Goal: Transaction & Acquisition: Purchase product/service

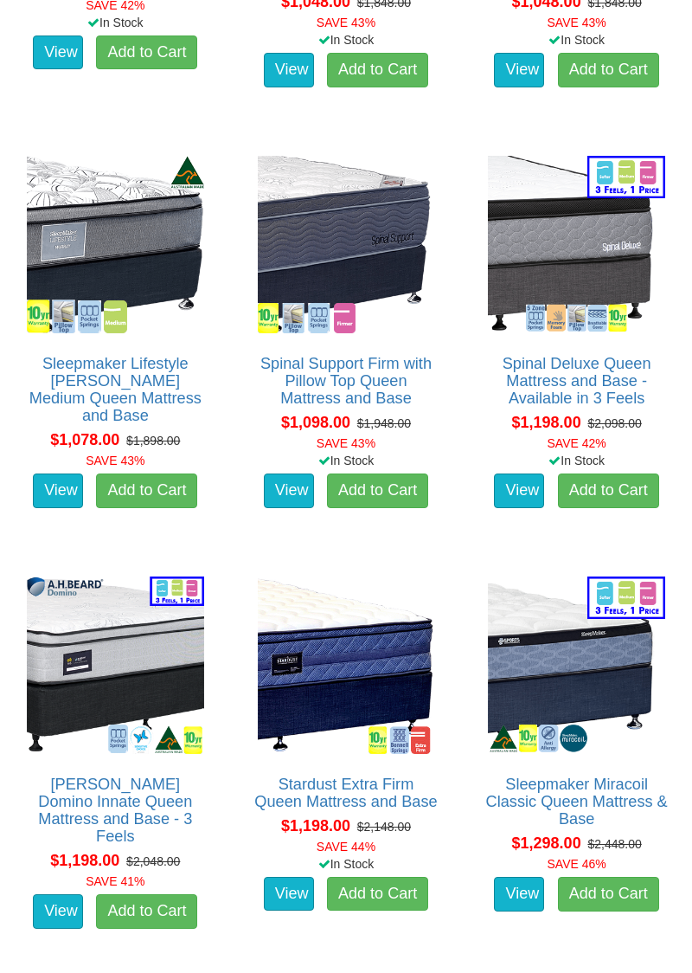
scroll to position [2144, 0]
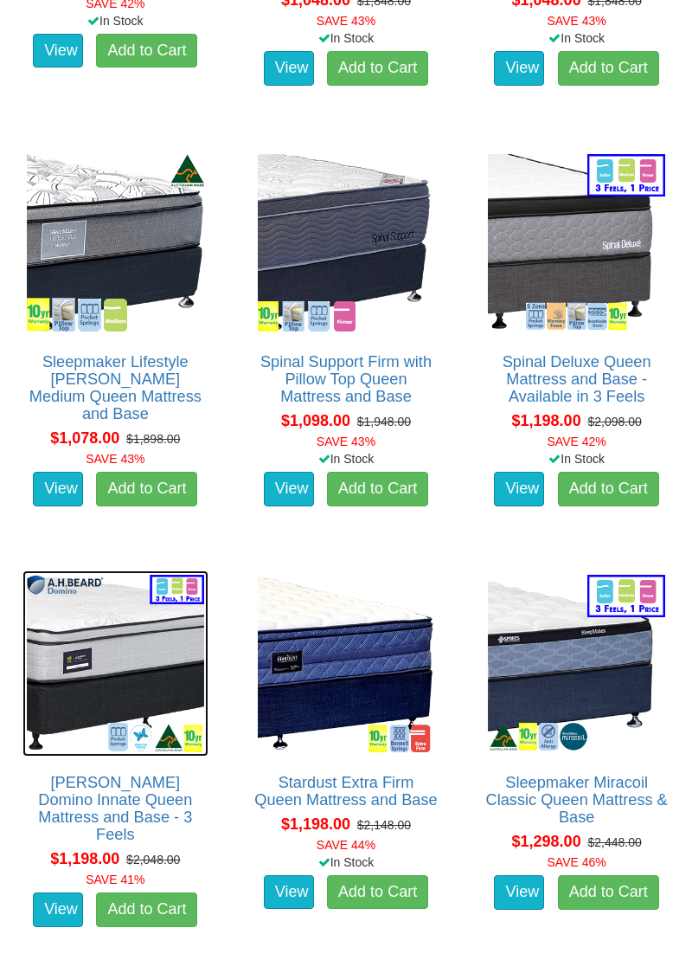
click at [135, 646] on img at bounding box center [116, 663] width 186 height 186
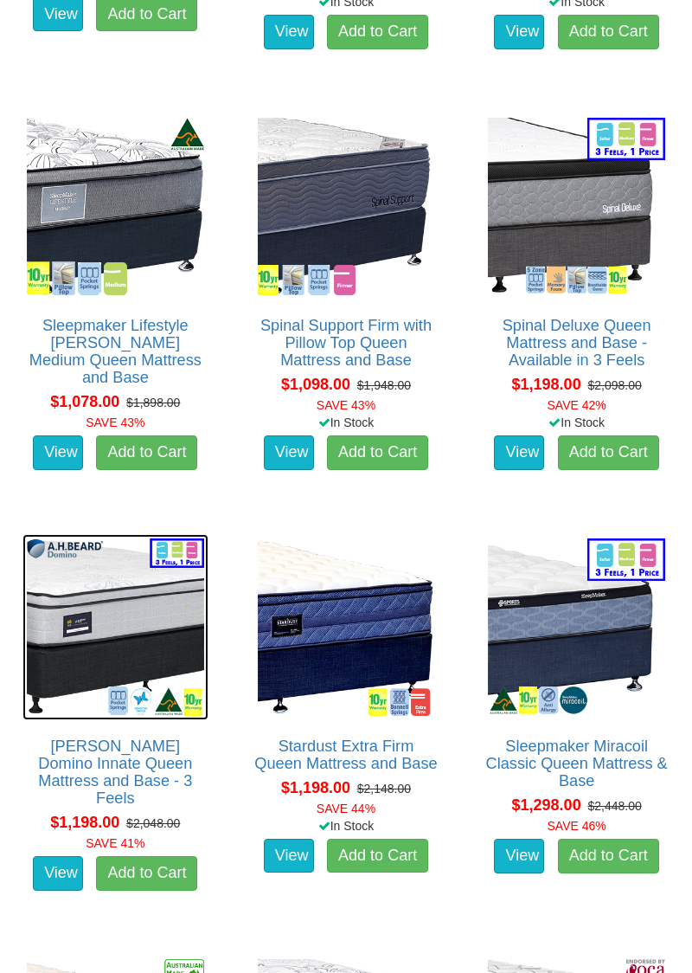
scroll to position [2217, 0]
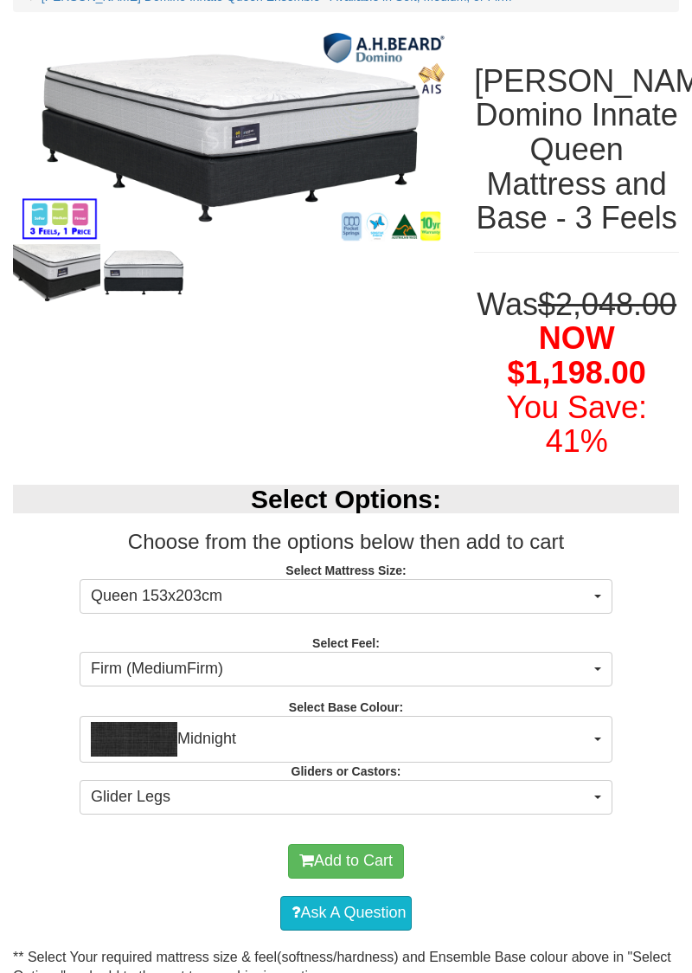
scroll to position [215, 0]
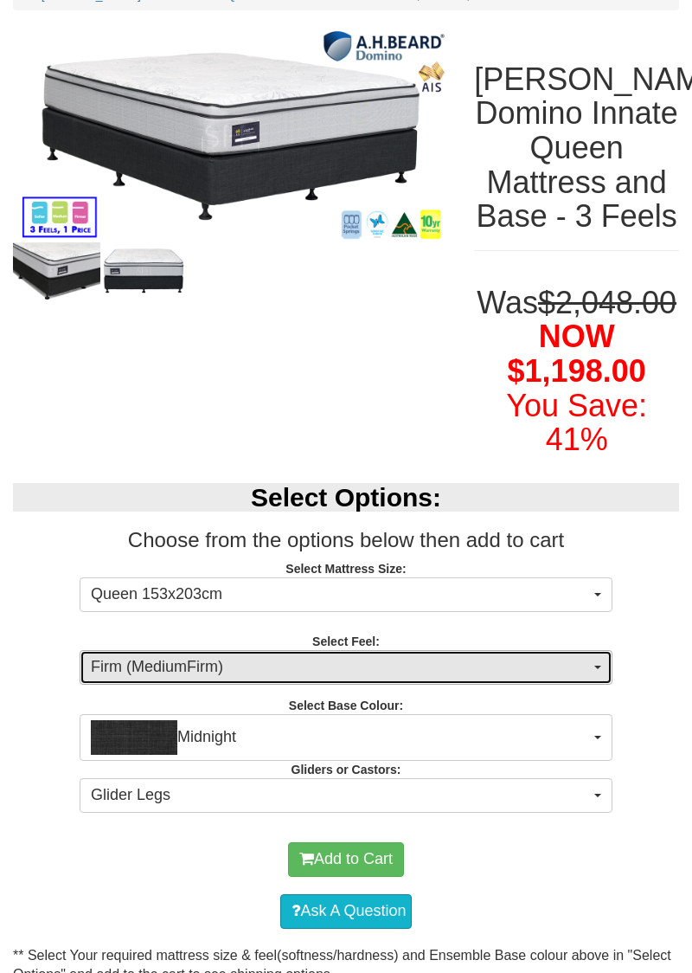
click at [592, 685] on button "Firm (MediumFirm)" at bounding box center [346, 667] width 533 height 35
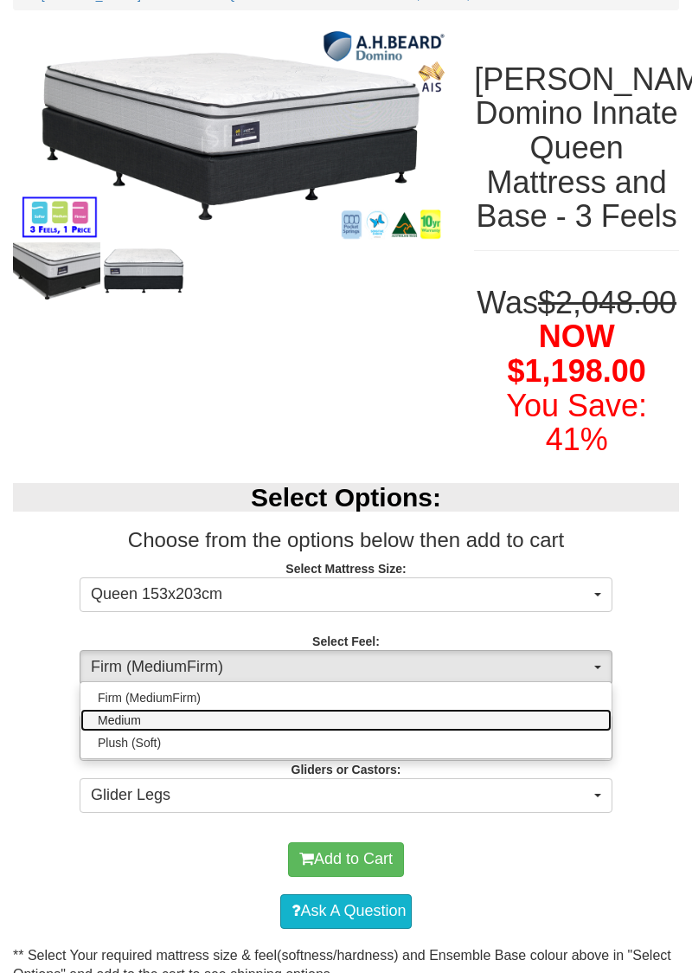
click at [133, 729] on span "Medium" at bounding box center [119, 719] width 43 height 17
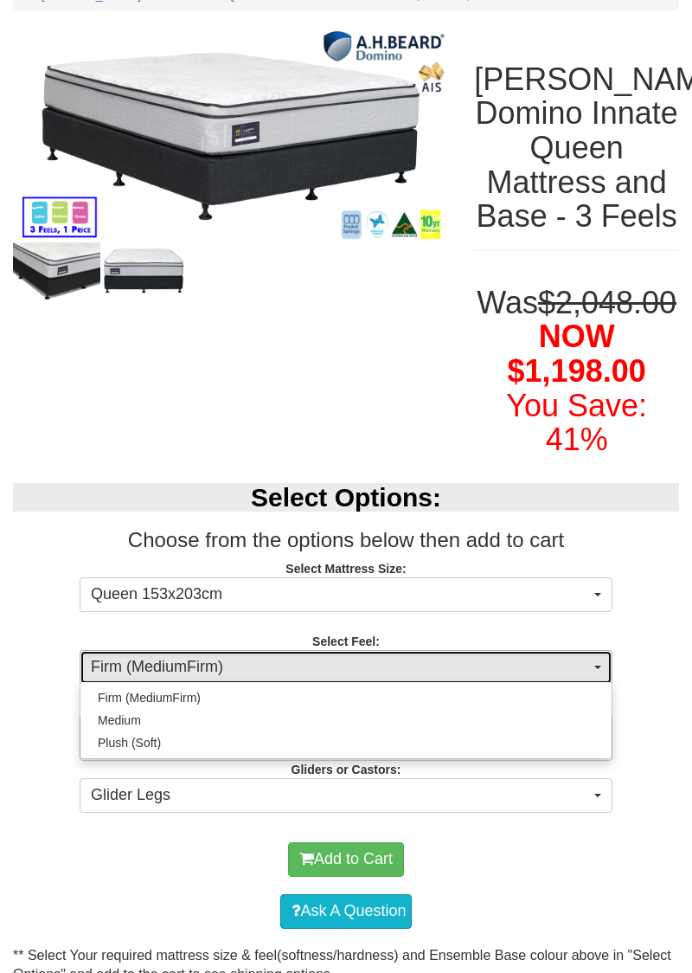
select select "1380"
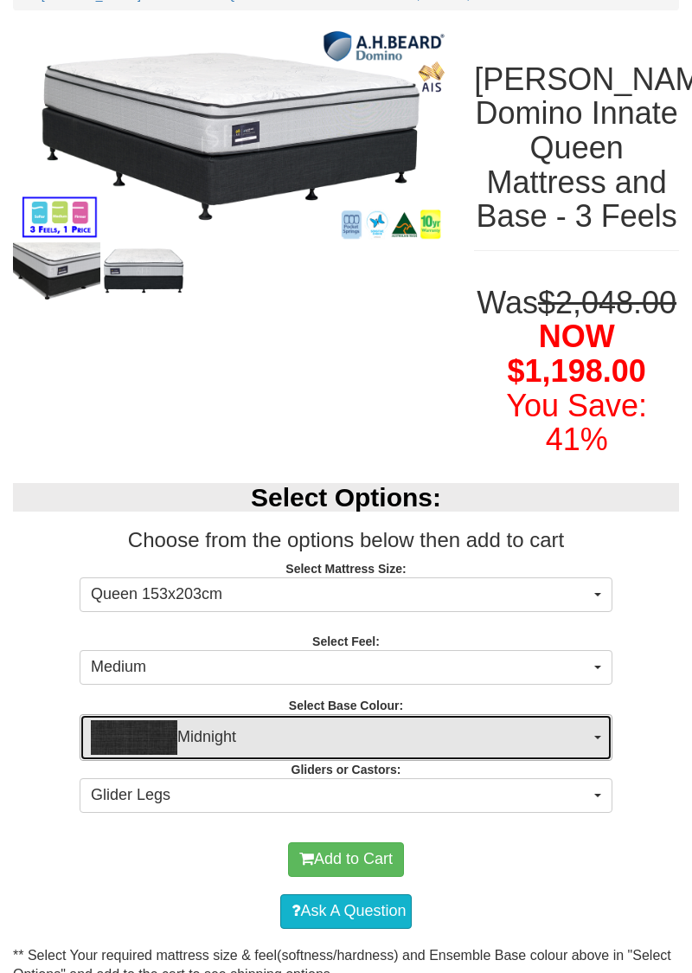
click at [451, 755] on span "Midnight" at bounding box center [340, 737] width 499 height 35
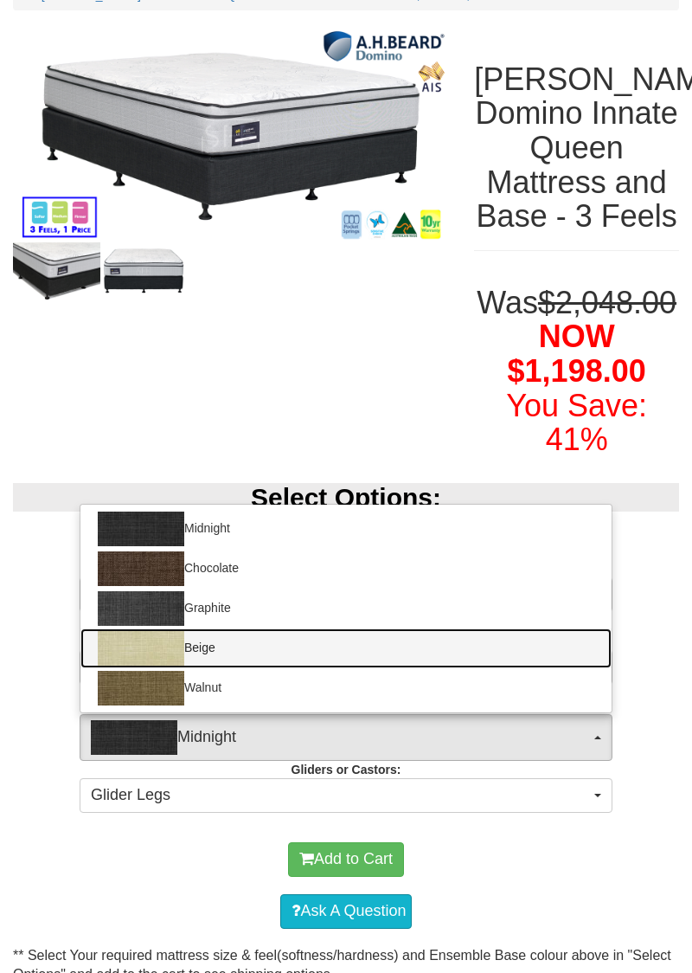
click at [184, 668] on link "Beige" at bounding box center [345, 648] width 531 height 40
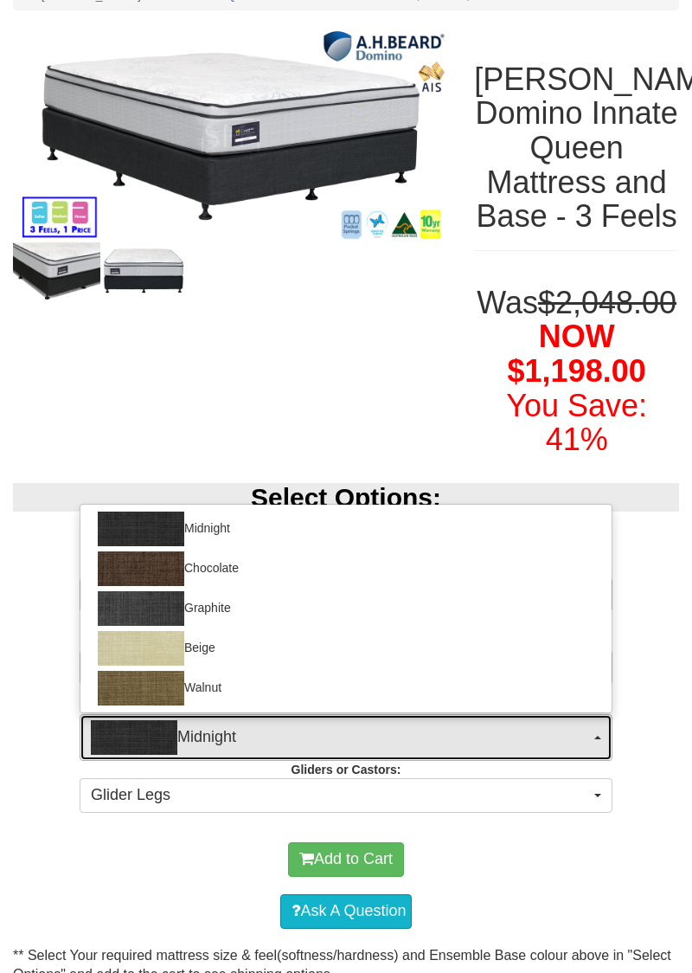
select select "1205"
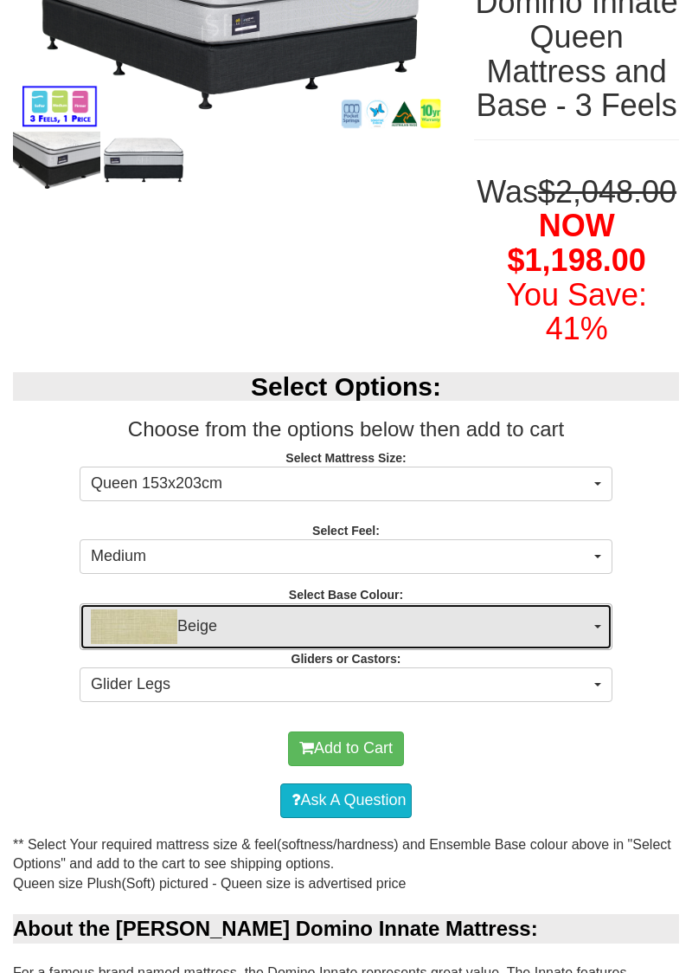
scroll to position [0, 0]
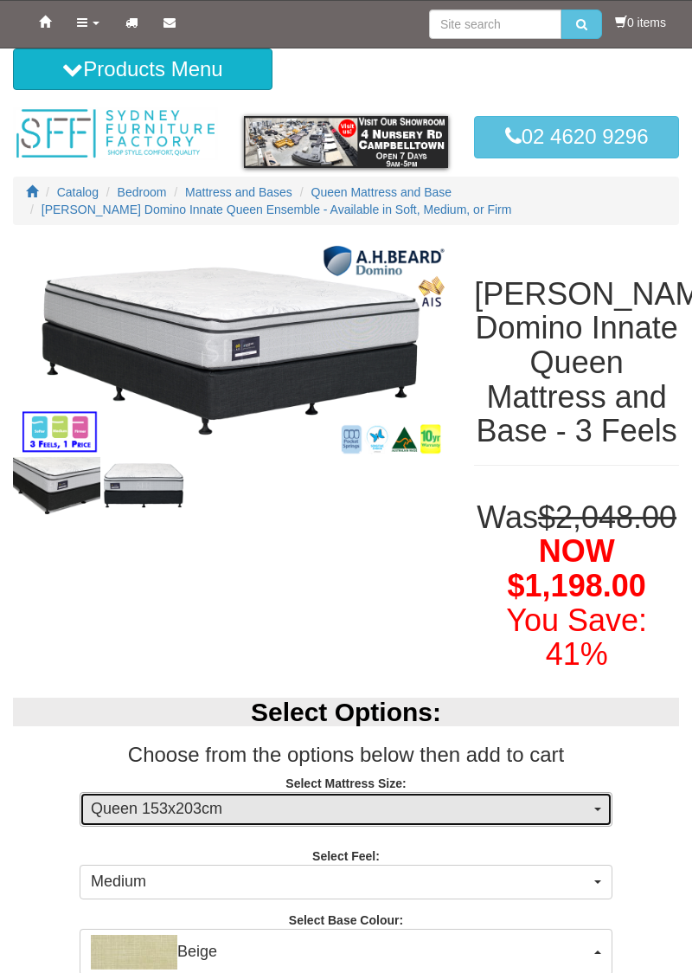
click at [607, 827] on button "Queen 153x203cm" at bounding box center [346, 809] width 533 height 35
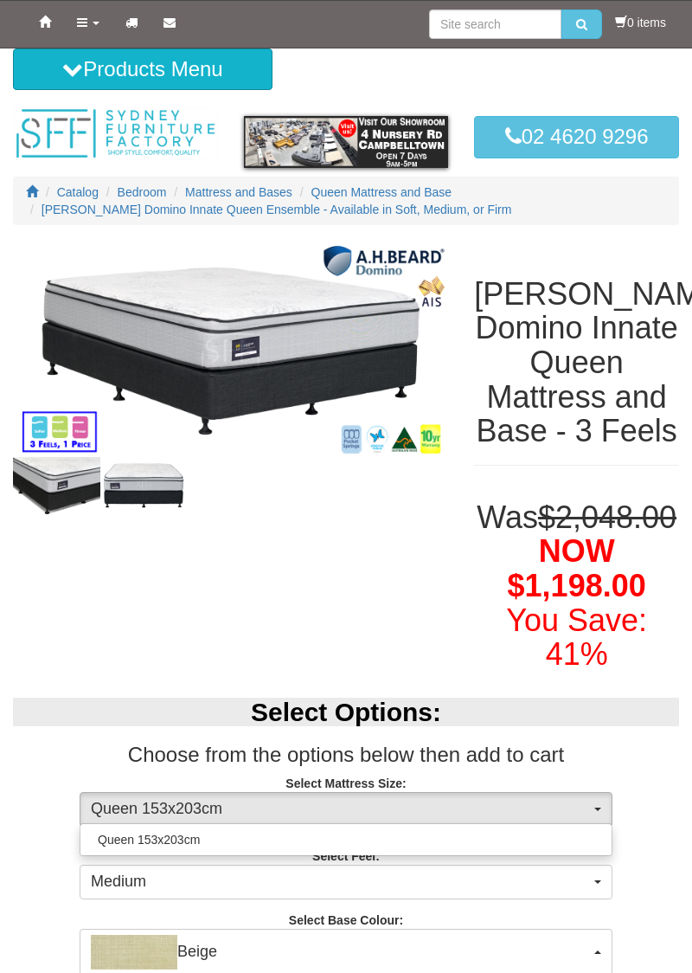
click at [603, 878] on div at bounding box center [346, 486] width 692 height 973
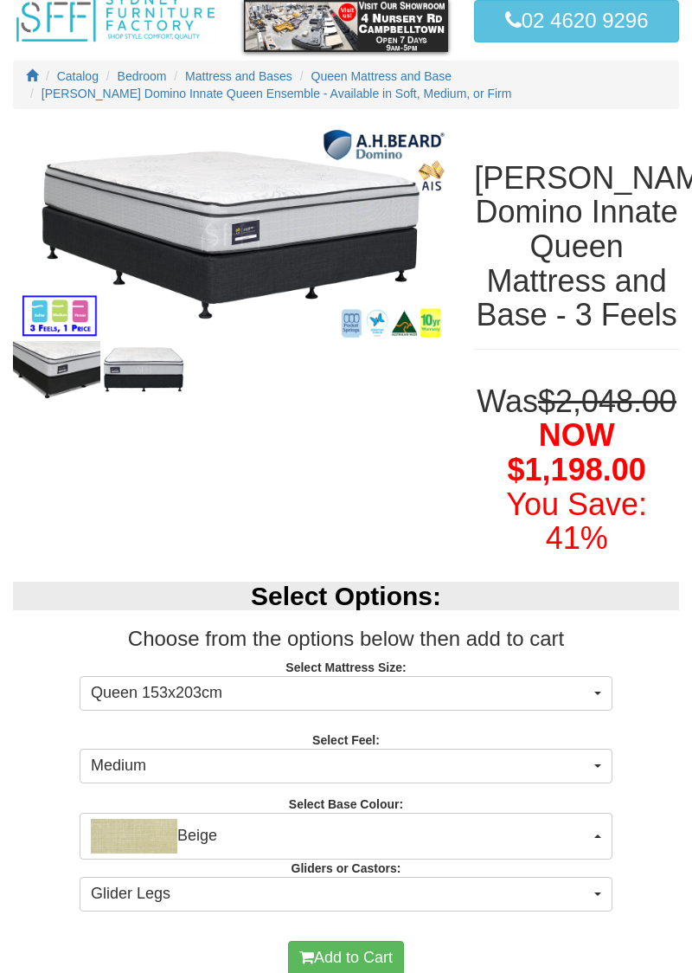
scroll to position [117, 0]
